Goal: Task Accomplishment & Management: Complete application form

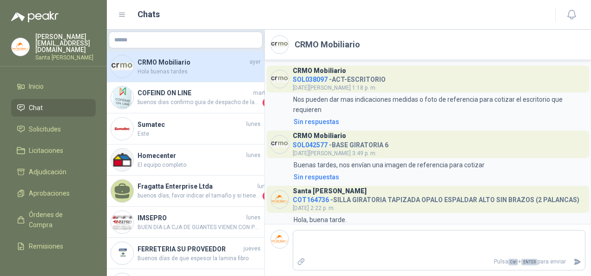
scroll to position [52, 0]
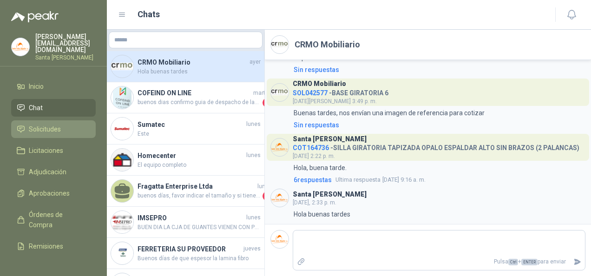
drag, startPoint x: 0, startPoint y: 0, endPoint x: 71, endPoint y: 118, distance: 137.6
click at [71, 124] on li "Solicitudes" at bounding box center [53, 129] width 73 height 10
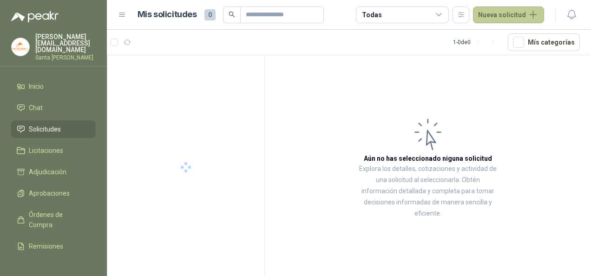
click at [523, 22] on button "Nueva solicitud" at bounding box center [508, 15] width 71 height 17
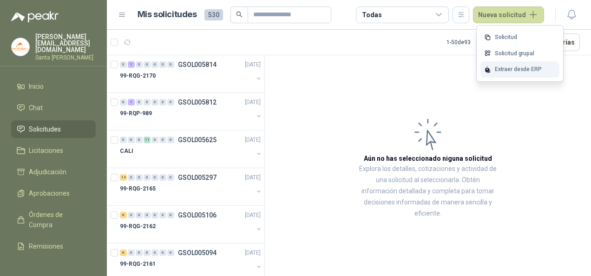
click at [519, 68] on div "Extraer desde ERP" at bounding box center [520, 69] width 79 height 16
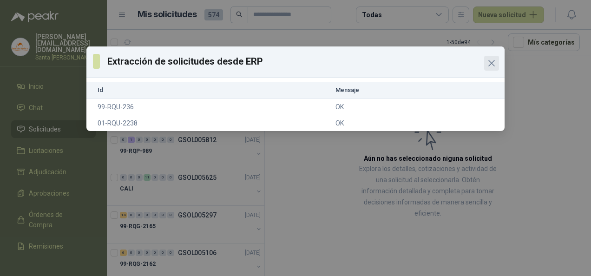
click at [490, 60] on icon "Close" at bounding box center [491, 63] width 11 height 11
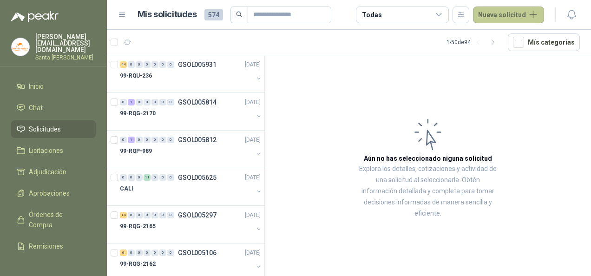
click at [526, 17] on button "Nueva solicitud" at bounding box center [508, 15] width 71 height 17
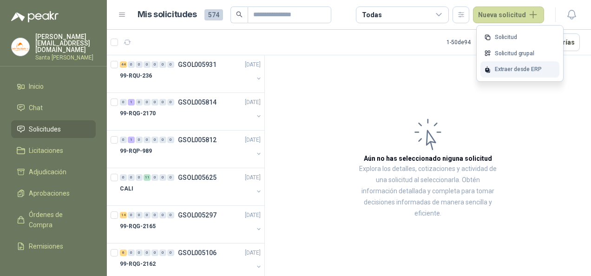
click at [526, 69] on div "Extraer desde ERP" at bounding box center [520, 69] width 79 height 16
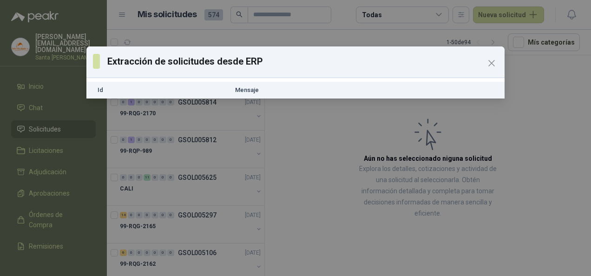
click at [238, 92] on th "Mensaje" at bounding box center [368, 90] width 273 height 17
click at [101, 90] on th "Id" at bounding box center [158, 90] width 145 height 17
click at [495, 61] on icon "Close" at bounding box center [491, 63] width 11 height 11
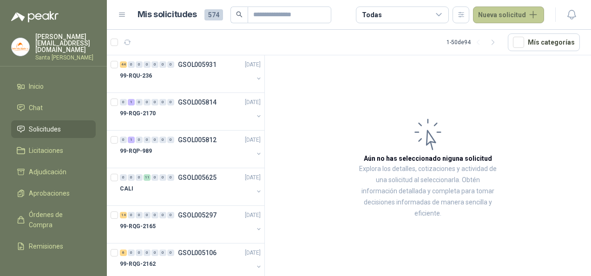
click at [524, 11] on button "Nueva solicitud" at bounding box center [508, 15] width 71 height 17
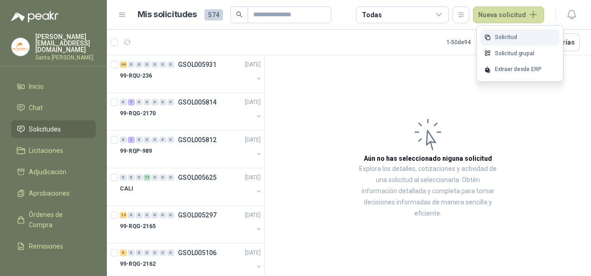
click at [518, 37] on link "Solicitud" at bounding box center [520, 37] width 79 height 16
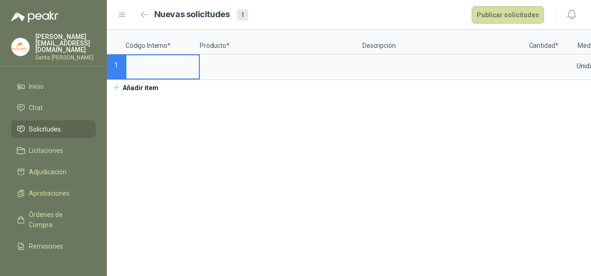
click at [159, 71] on input at bounding box center [162, 64] width 73 height 18
click at [144, 16] on icon "button" at bounding box center [145, 14] width 8 height 7
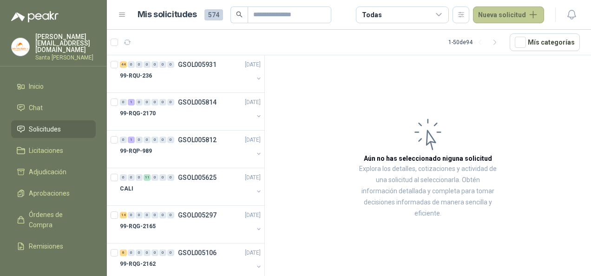
click at [514, 14] on button "Nueva solicitud" at bounding box center [508, 15] width 71 height 17
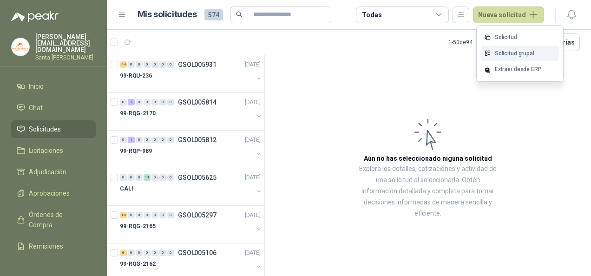
click at [511, 49] on link "Solicitud grupal" at bounding box center [520, 54] width 79 height 16
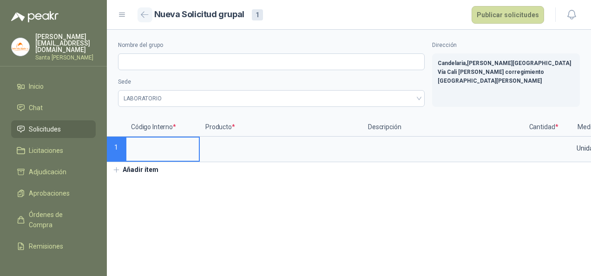
click at [151, 20] on button "button" at bounding box center [145, 14] width 15 height 15
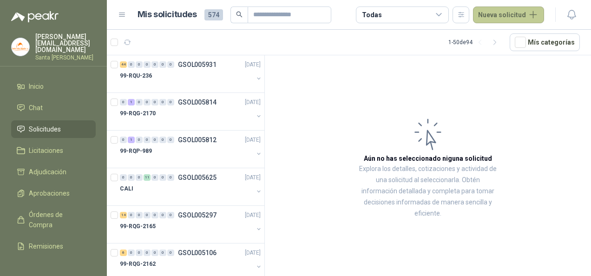
click at [504, 15] on button "Nueva solicitud" at bounding box center [508, 15] width 71 height 17
click at [282, 14] on input "text" at bounding box center [285, 15] width 65 height 16
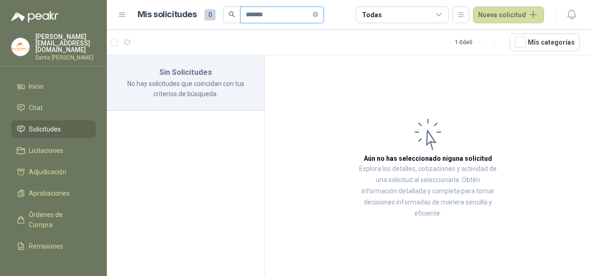
click at [256, 16] on input "*******" at bounding box center [278, 15] width 65 height 16
type input "******"
click at [53, 124] on span "Solicitudes" at bounding box center [45, 129] width 32 height 10
click at [49, 167] on span "Adjudicación" at bounding box center [48, 172] width 38 height 10
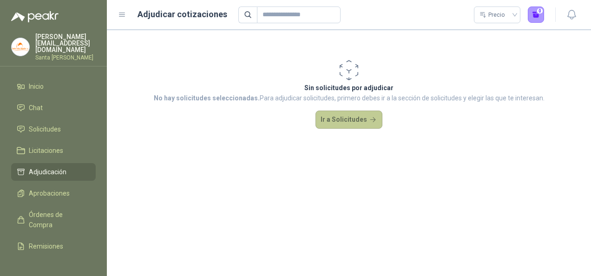
click at [350, 122] on button "Ir a Solicitudes" at bounding box center [349, 120] width 67 height 19
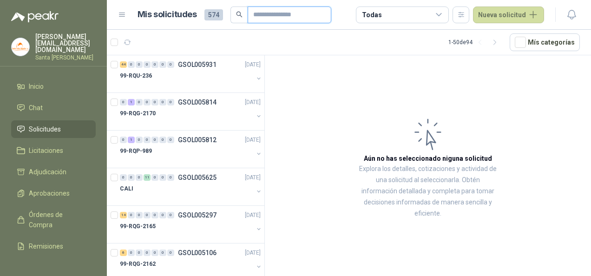
click at [275, 18] on input "text" at bounding box center [285, 15] width 65 height 16
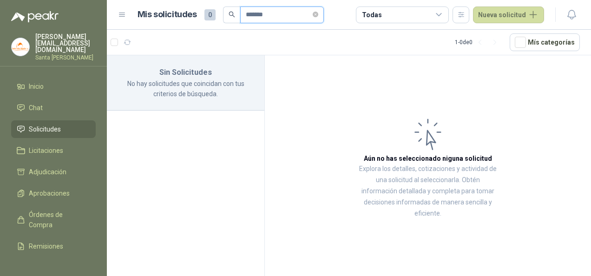
click at [257, 18] on input "******" at bounding box center [278, 15] width 65 height 16
type input "*******"
drag, startPoint x: 271, startPoint y: 17, endPoint x: 173, endPoint y: 45, distance: 101.5
click at [173, 45] on main "Mis solicitudes 0 ******* Todas Nueva solicitud 1 - 0 de 0 Mís categorías Sin S…" at bounding box center [349, 138] width 484 height 276
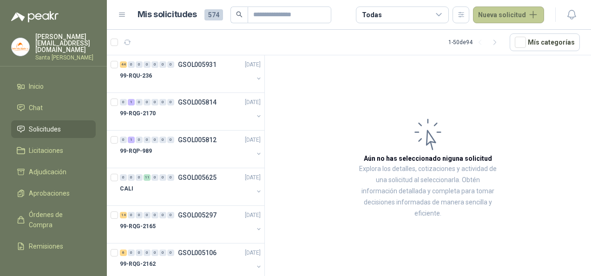
click at [499, 12] on button "Nueva solicitud" at bounding box center [508, 15] width 71 height 17
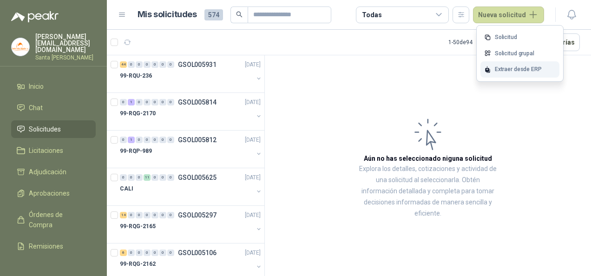
click at [520, 69] on div "Extraer desde ERP" at bounding box center [520, 69] width 79 height 16
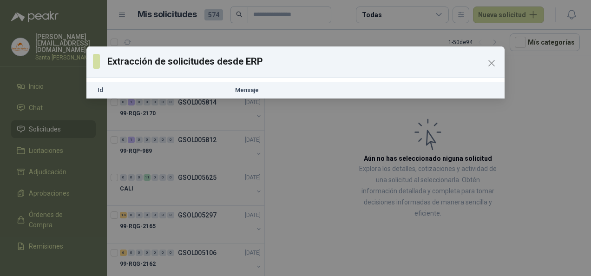
click at [317, 173] on div "Extracción de solicitudes desde ERP Id Mensaje" at bounding box center [295, 138] width 591 height 276
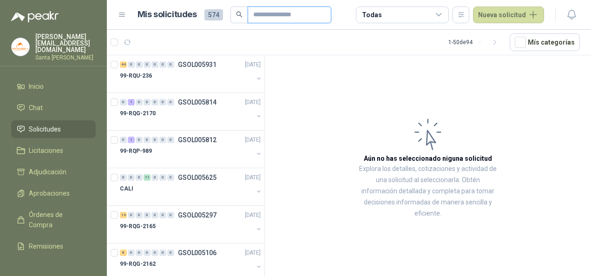
click at [265, 16] on input "text" at bounding box center [285, 15] width 65 height 16
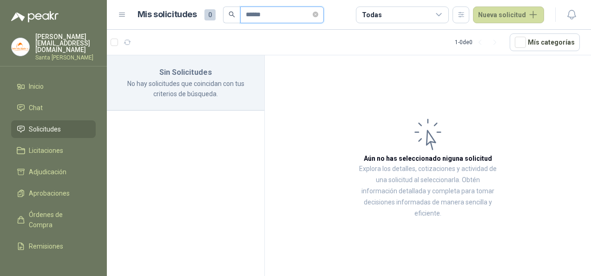
click at [257, 16] on input "******" at bounding box center [278, 15] width 65 height 16
click at [291, 14] on input "*******" at bounding box center [278, 15] width 65 height 16
type input "*******"
click at [46, 167] on span "Adjudicación" at bounding box center [48, 172] width 38 height 10
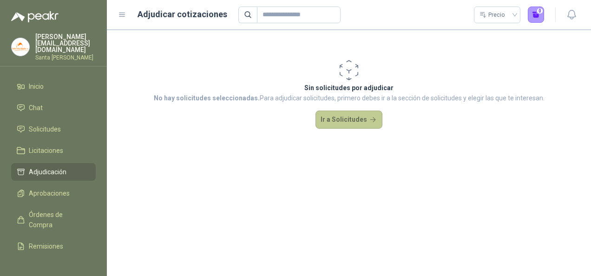
click at [334, 121] on button "Ir a Solicitudes" at bounding box center [349, 120] width 67 height 19
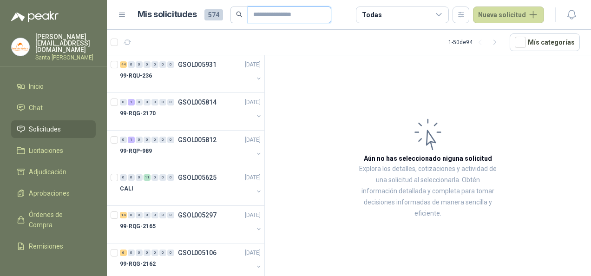
click at [297, 17] on input "text" at bounding box center [285, 15] width 65 height 16
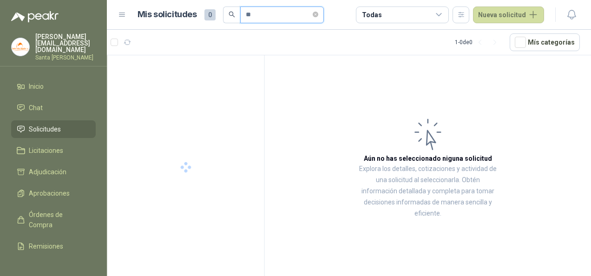
type input "*"
